Goal: Information Seeking & Learning: Learn about a topic

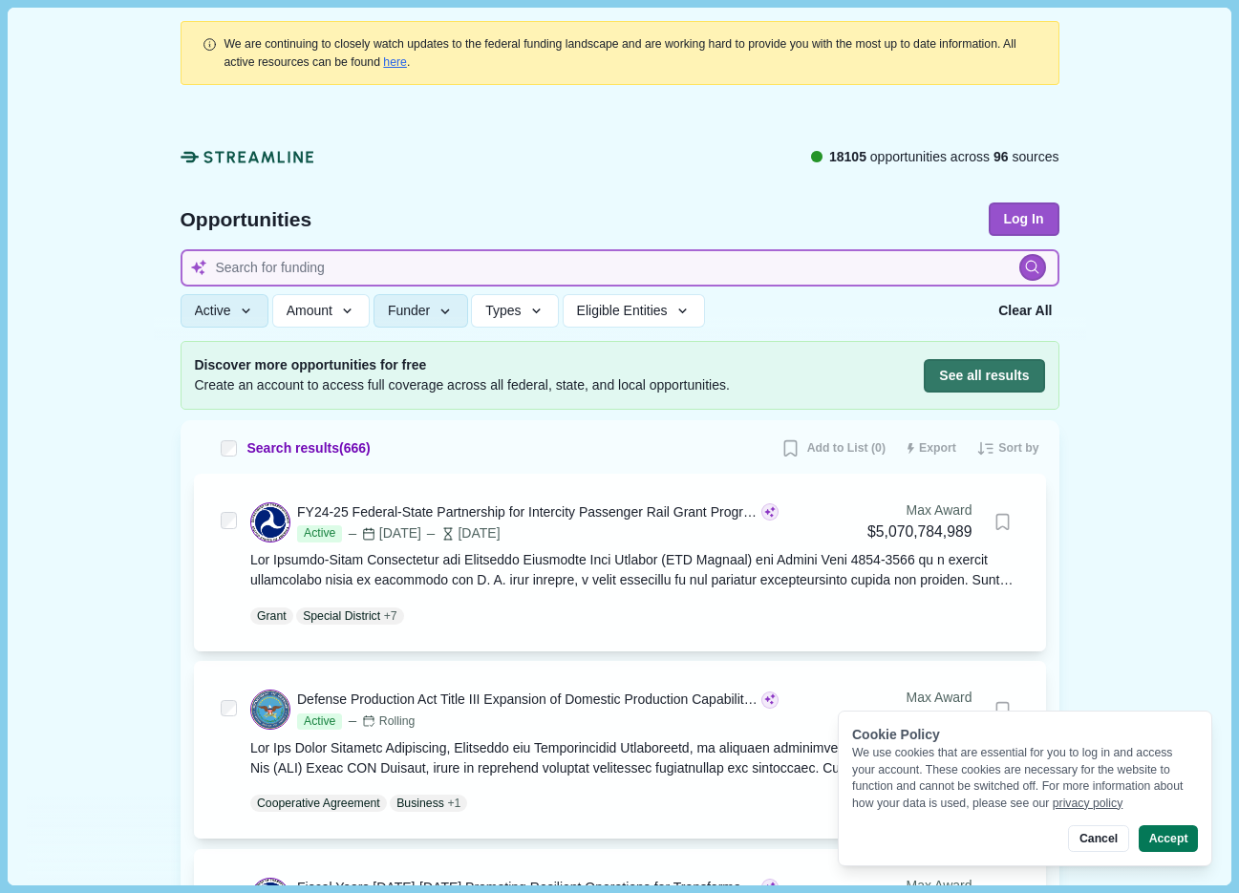
click at [611, 273] on input at bounding box center [620, 267] width 879 height 37
type input "pfas"
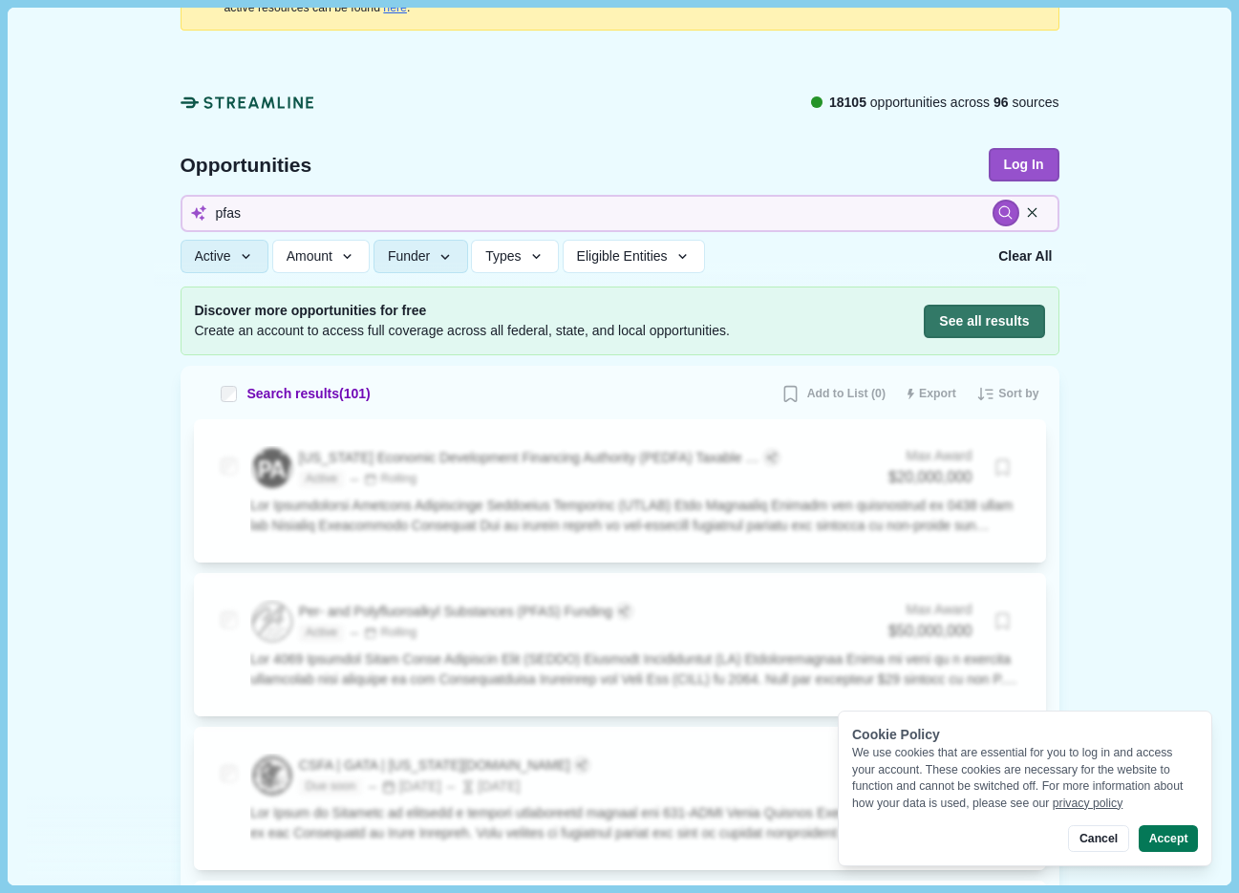
scroll to position [75, 0]
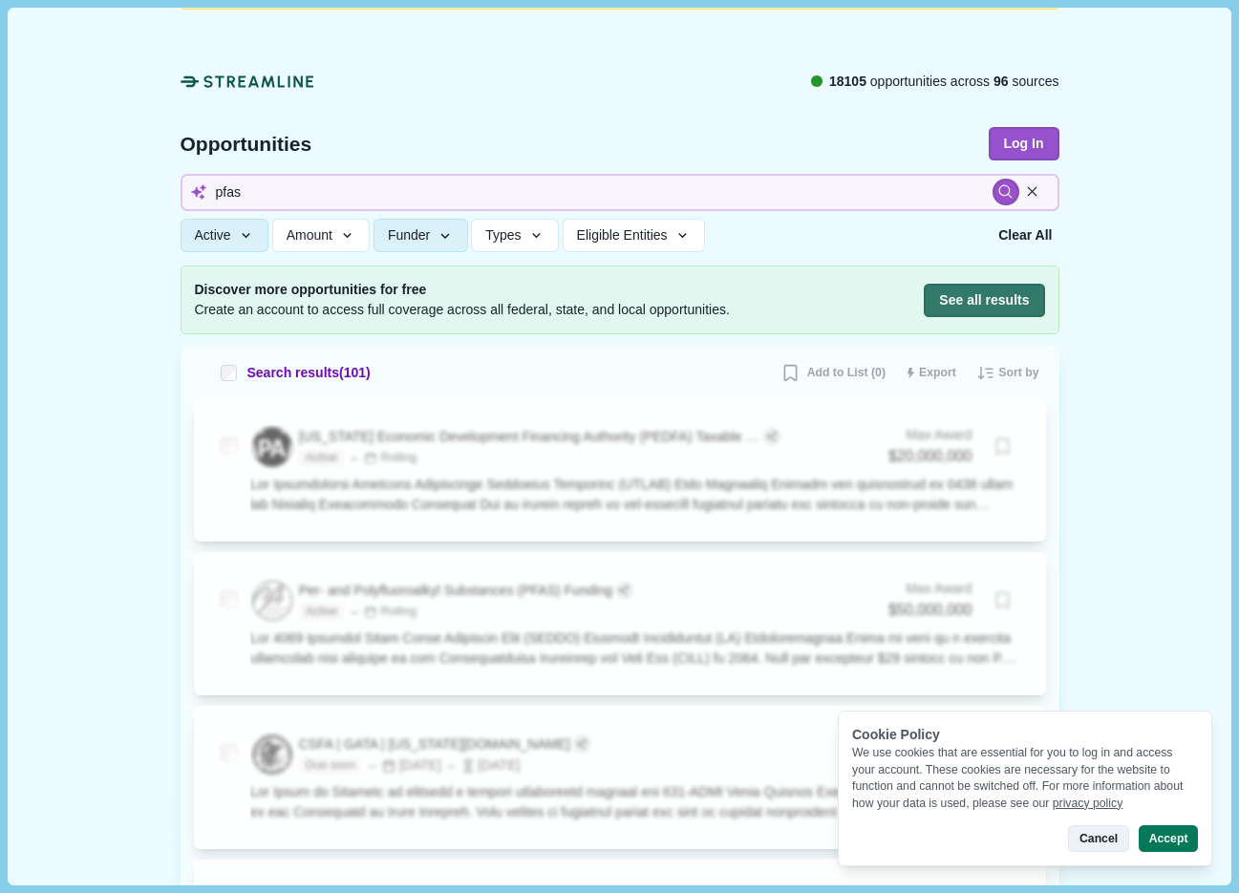
click at [1095, 837] on button "Cancel" at bounding box center [1098, 838] width 60 height 27
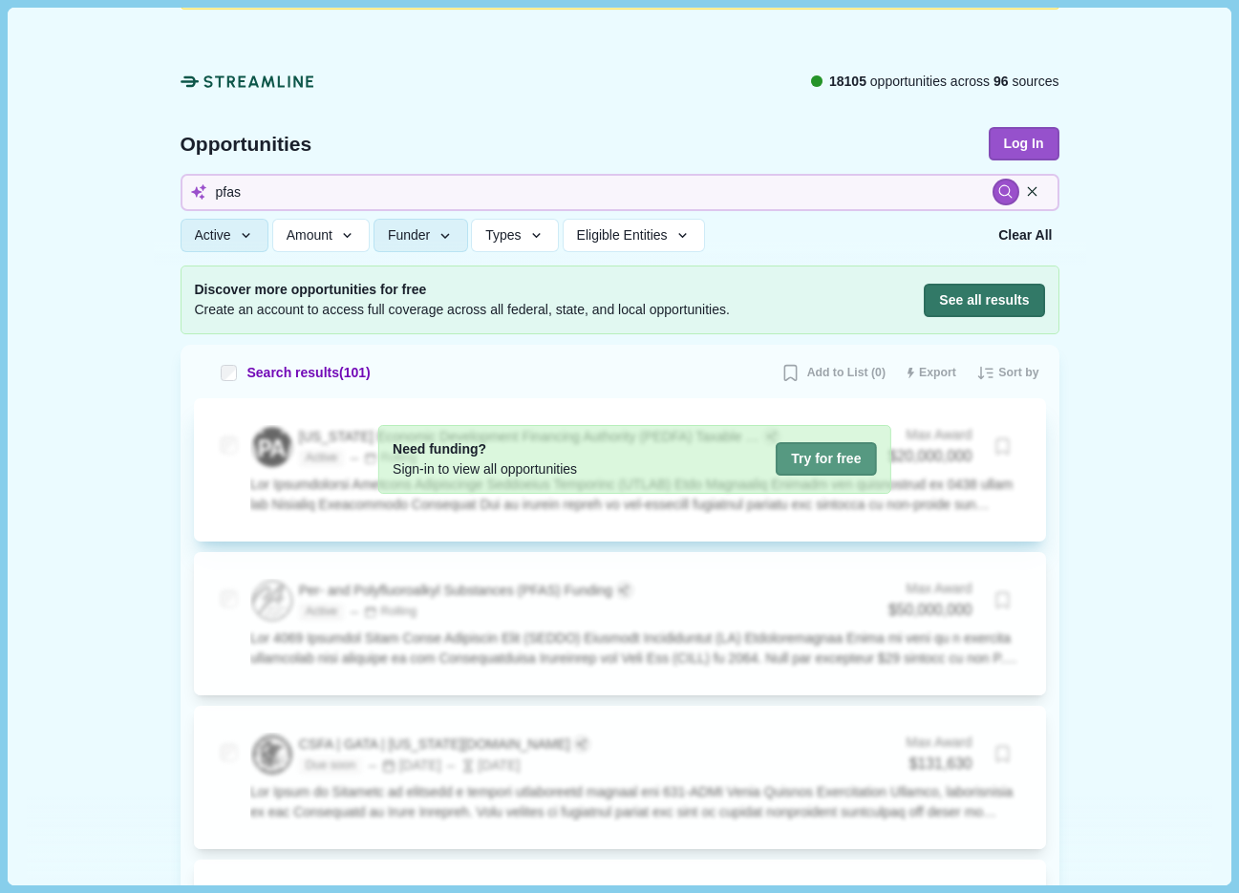
click at [812, 460] on button "Try for free" at bounding box center [826, 458] width 100 height 33
click at [812, 459] on button "Try for free" at bounding box center [826, 458] width 100 height 33
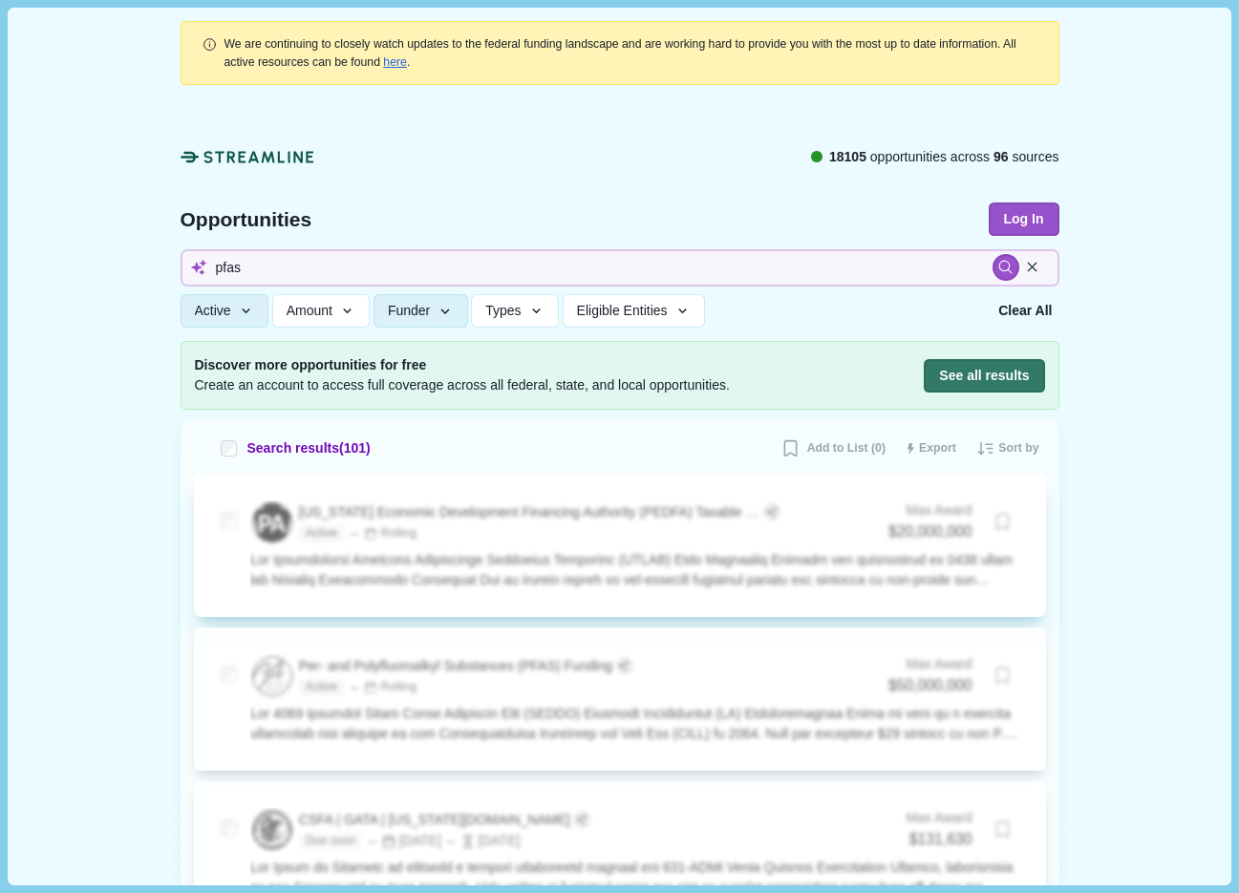
click at [487, 122] on div at bounding box center [620, 218] width 933 height 245
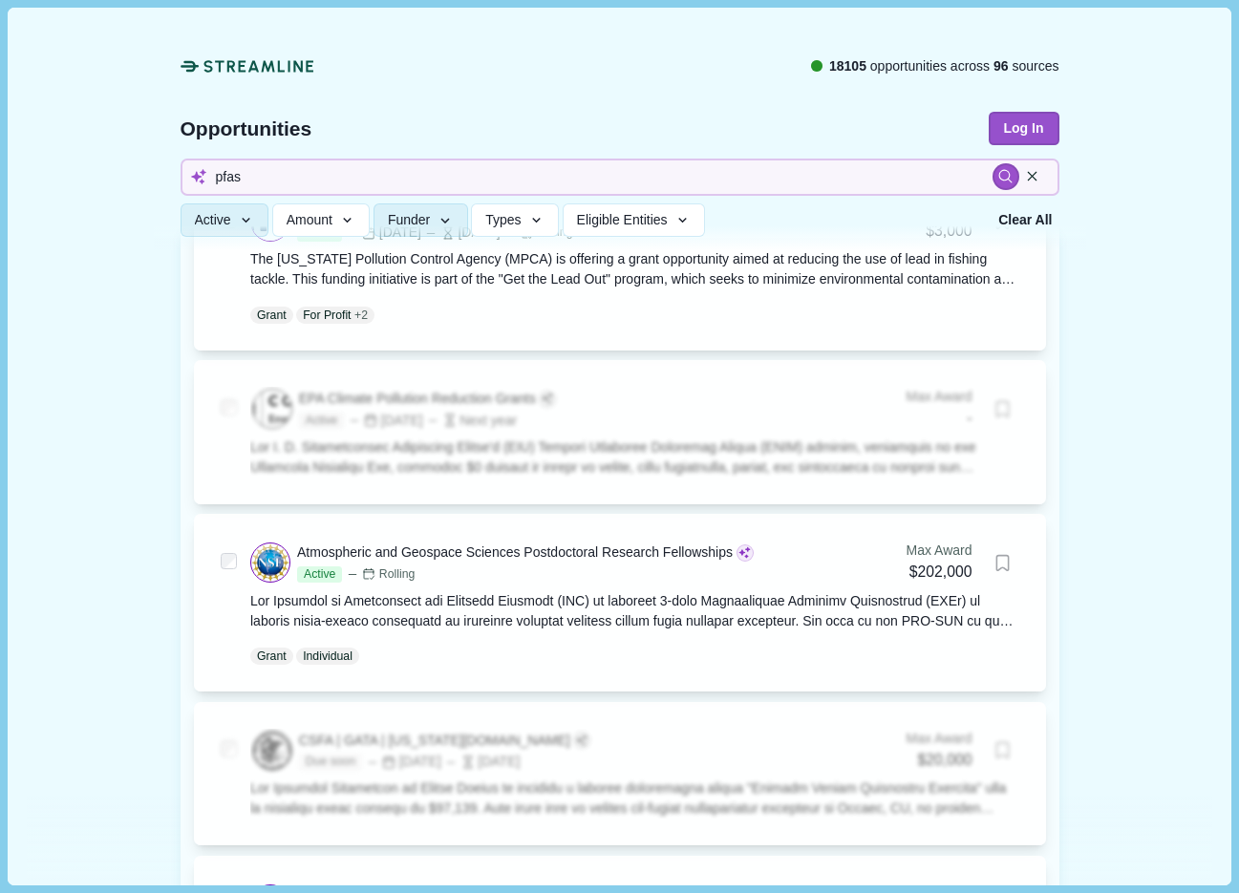
scroll to position [1140, 0]
click at [435, 176] on input "pfas" at bounding box center [620, 177] width 879 height 37
type input "biosolids"
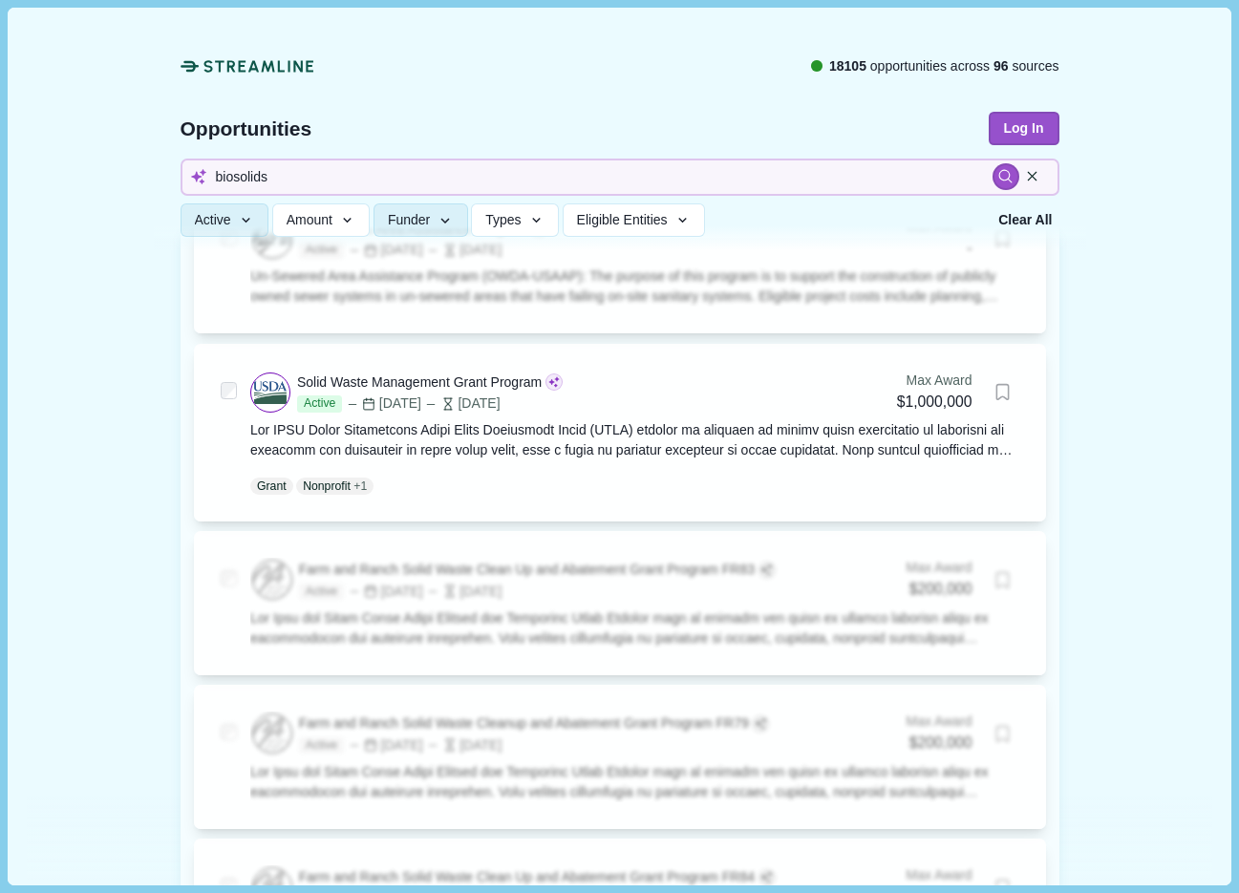
scroll to position [226, 0]
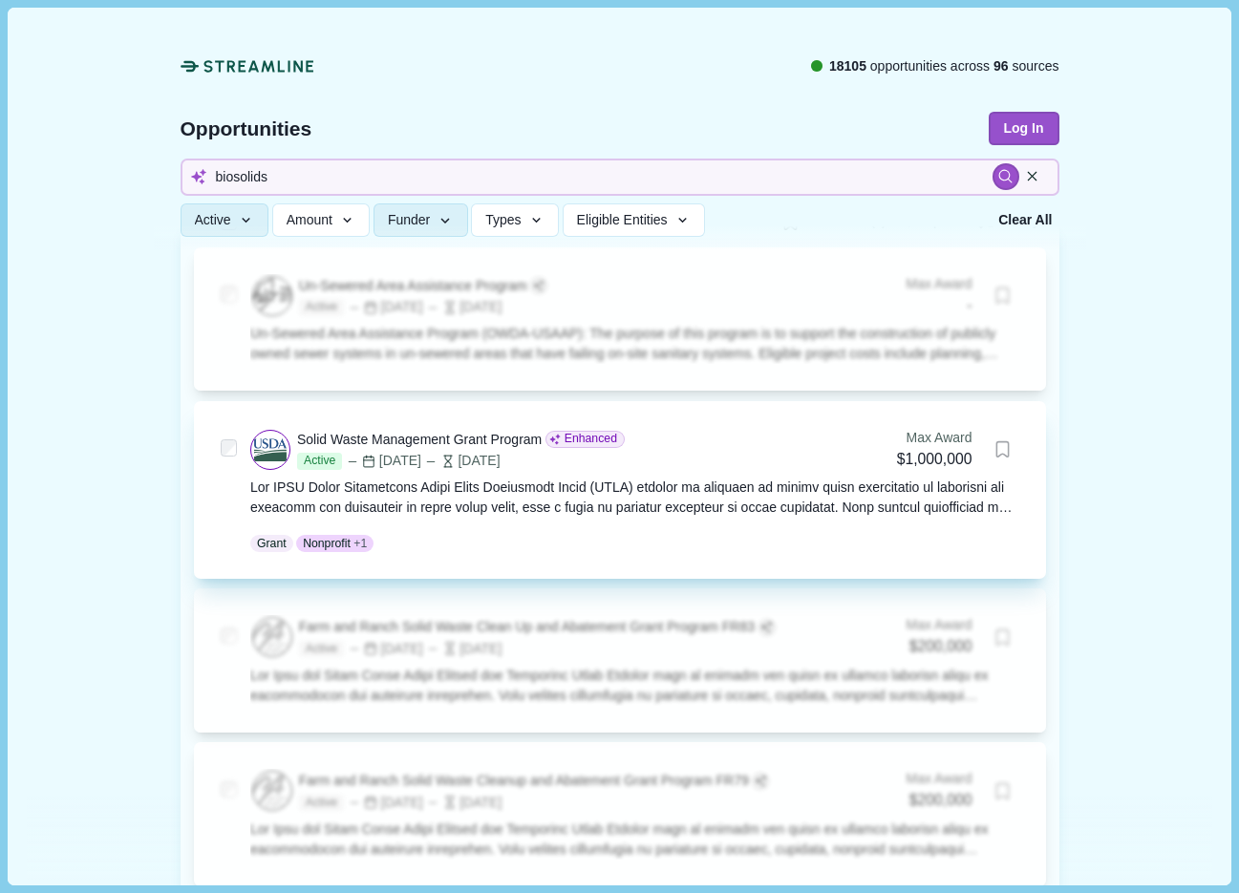
click at [603, 485] on div at bounding box center [634, 498] width 769 height 40
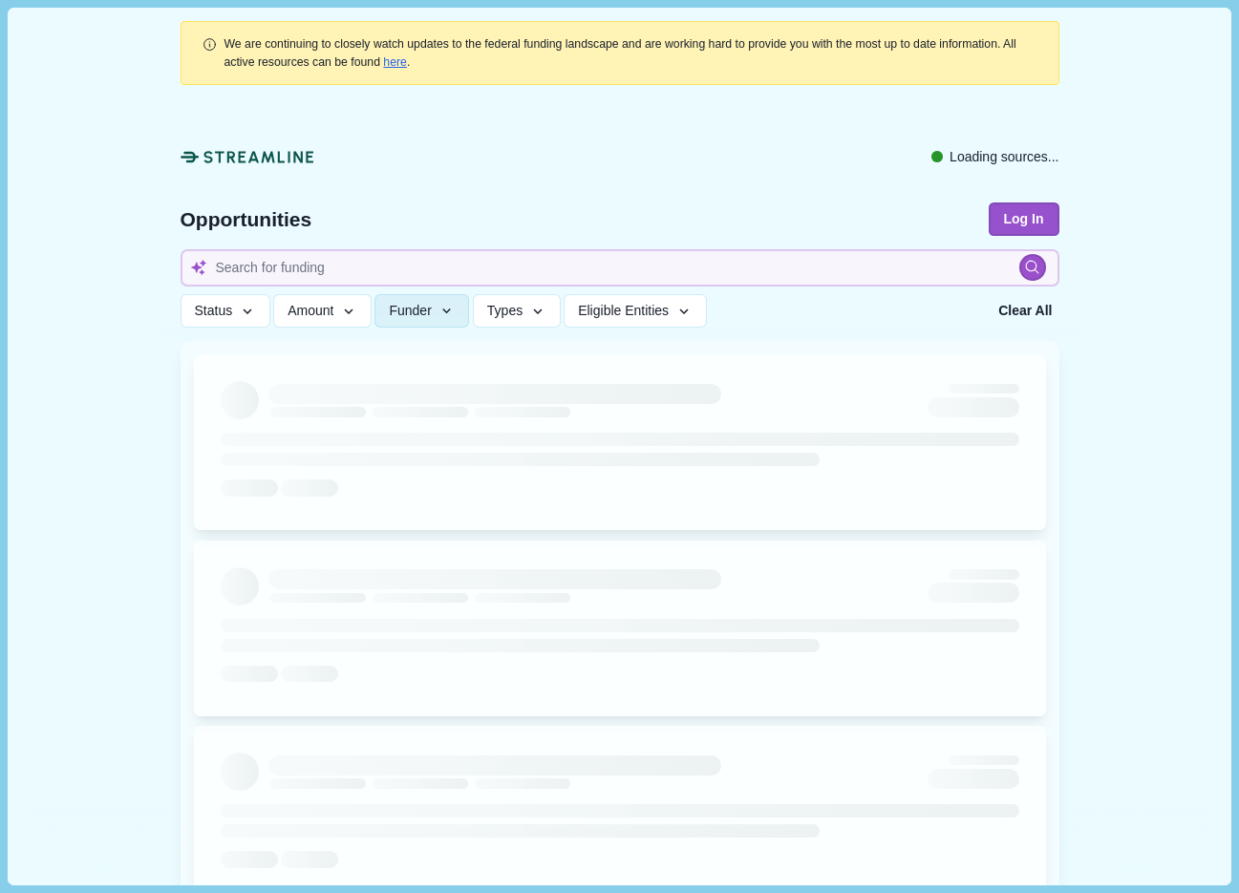
type input "biosolids"
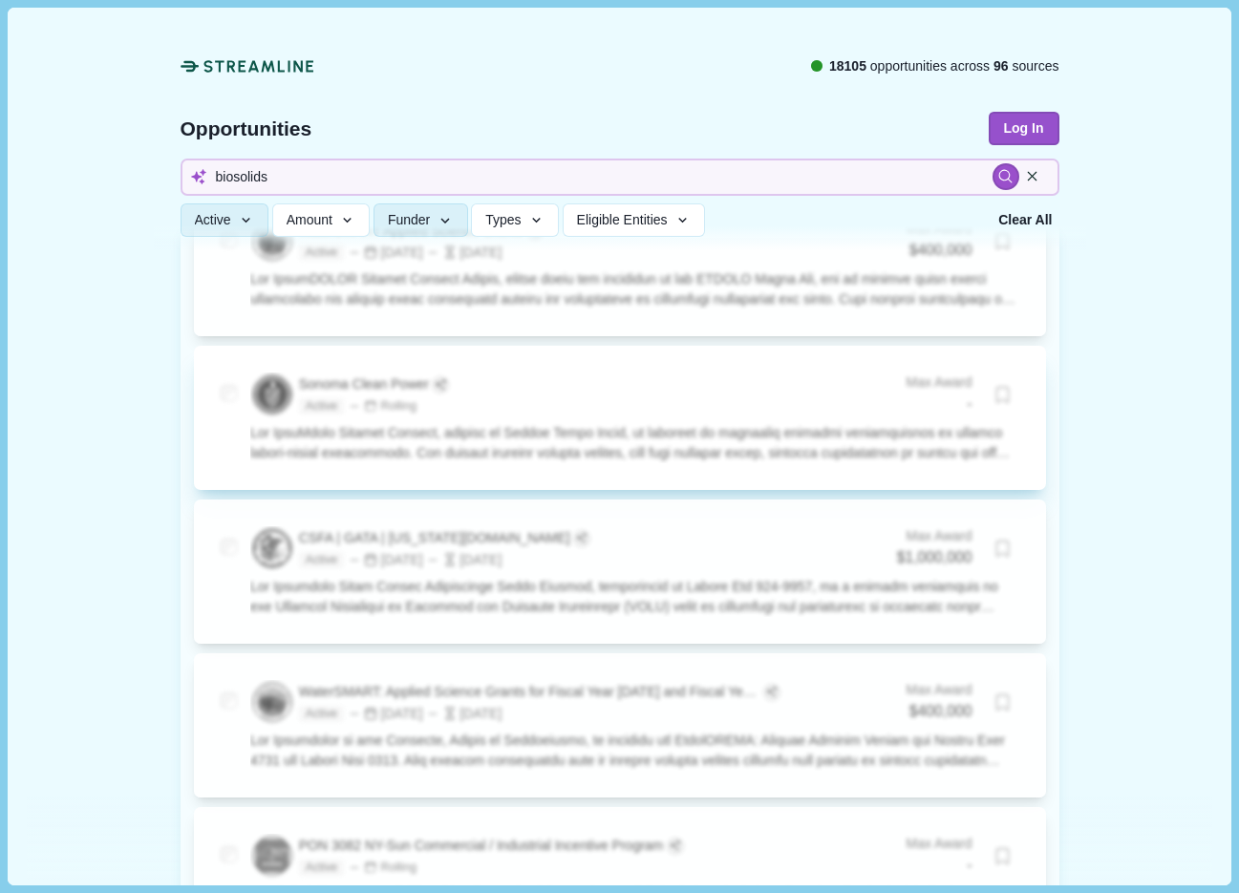
scroll to position [6623, 0]
click at [368, 178] on input "biosolids" at bounding box center [620, 177] width 879 height 37
type input "concrete embodied carbon"
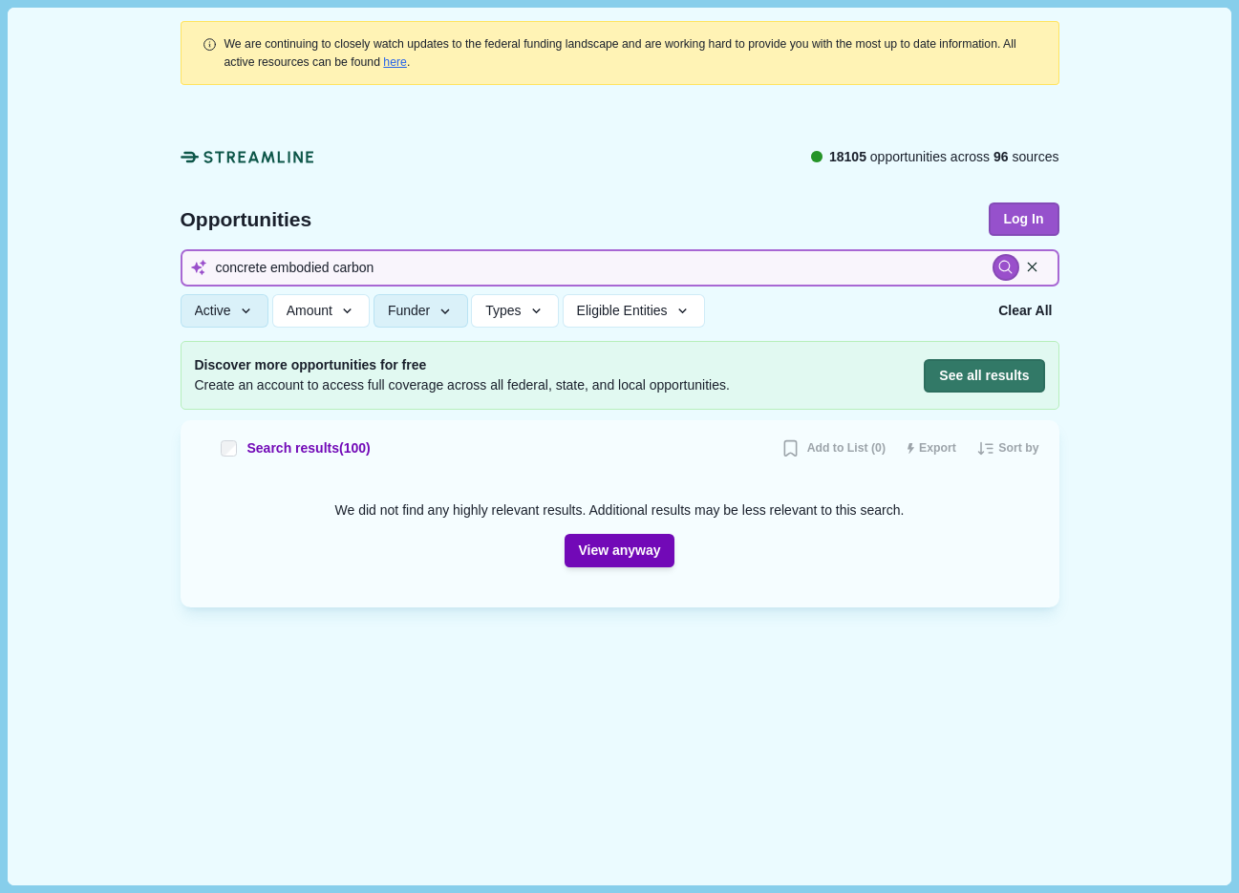
click at [315, 276] on input "concrete embodied carbon" at bounding box center [620, 267] width 879 height 37
type input "embodied carbon"
click at [467, 265] on input "embodied carbon" at bounding box center [620, 267] width 879 height 37
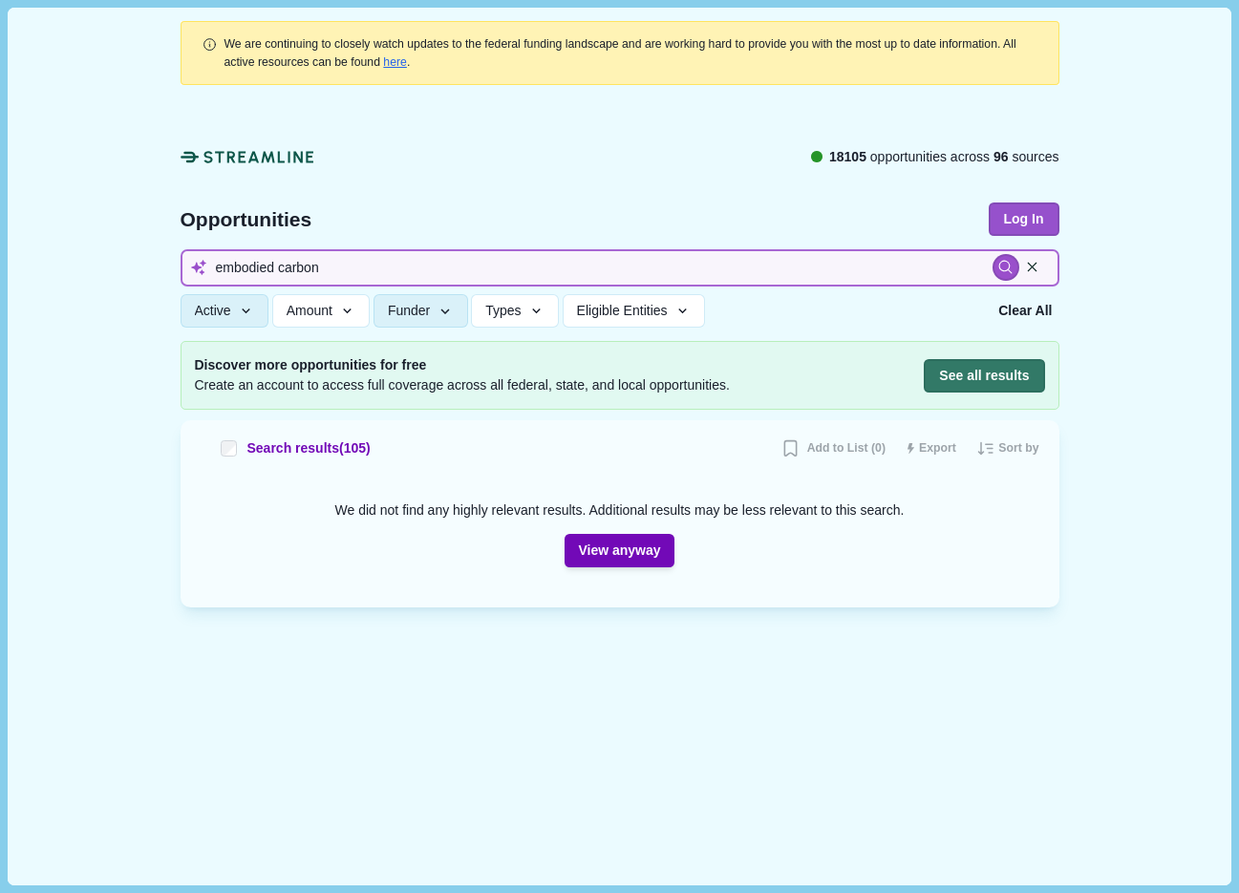
click at [467, 265] on input "embodied carbon" at bounding box center [620, 267] width 879 height 37
type input "cement"
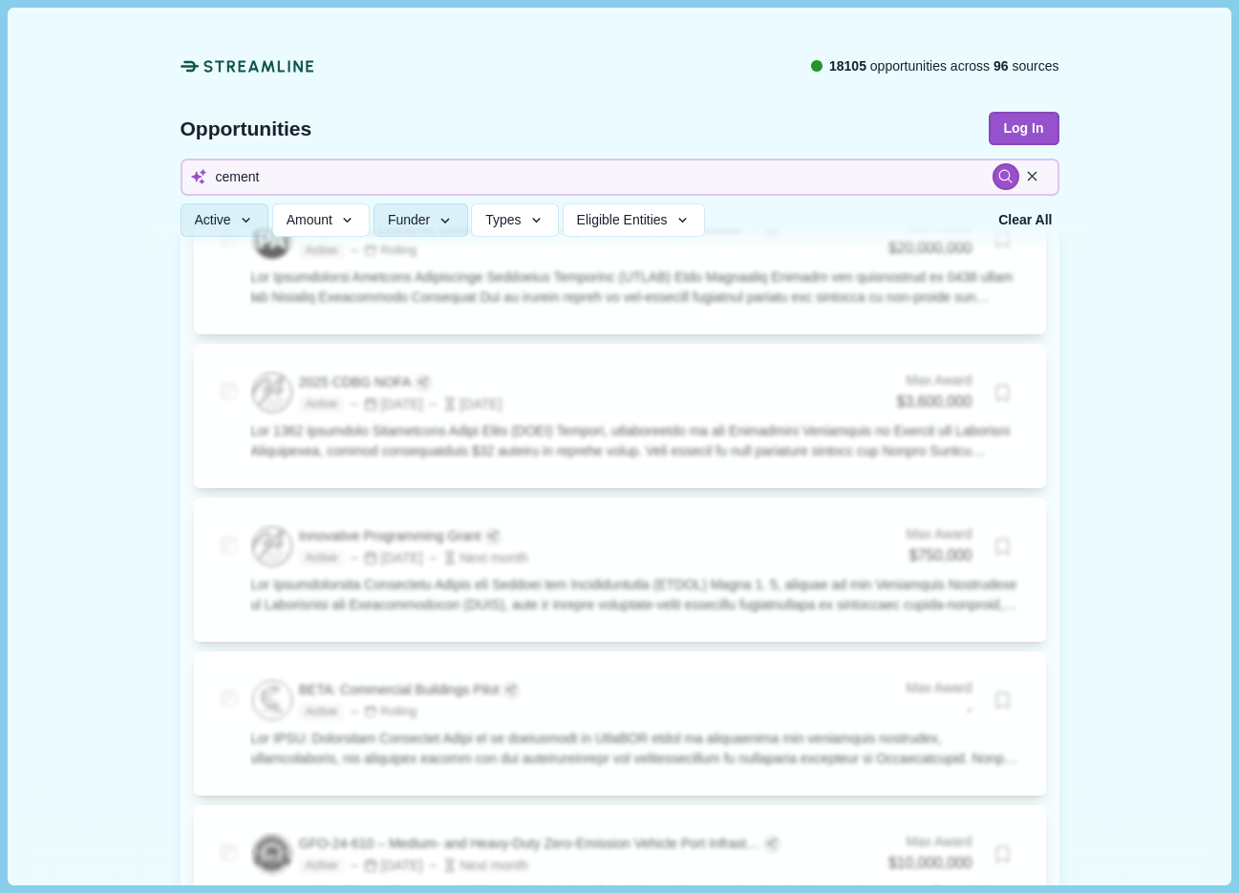
scroll to position [5446, 0]
